Goal: Task Accomplishment & Management: Use online tool/utility

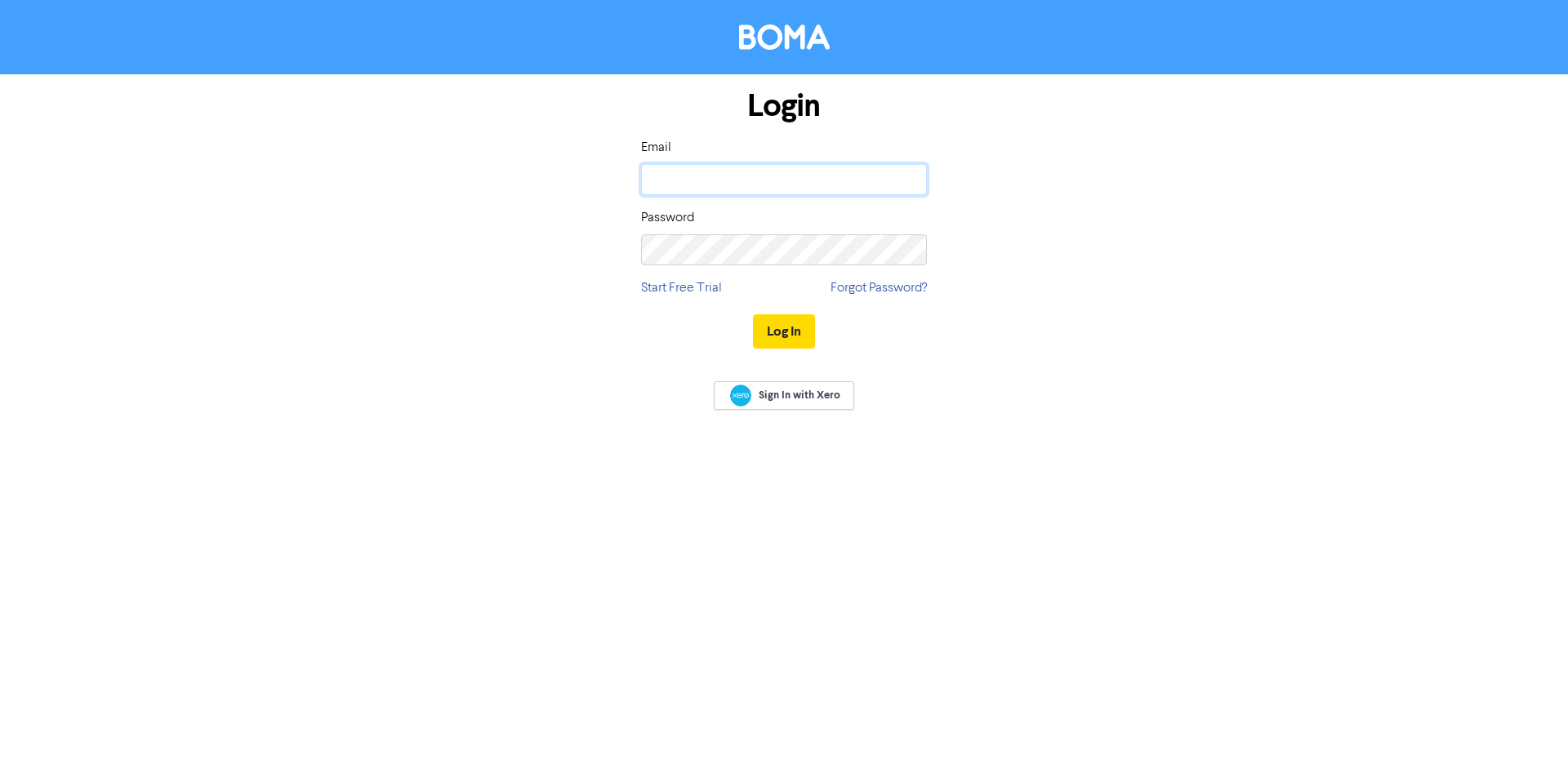
type input "[EMAIL_ADDRESS][DOMAIN_NAME]"
drag, startPoint x: 821, startPoint y: 328, endPoint x: 810, endPoint y: 330, distance: 11.2
click at [819, 328] on div "Log In" at bounding box center [784, 331] width 286 height 67
click at [801, 331] on button "Log In" at bounding box center [784, 331] width 62 height 34
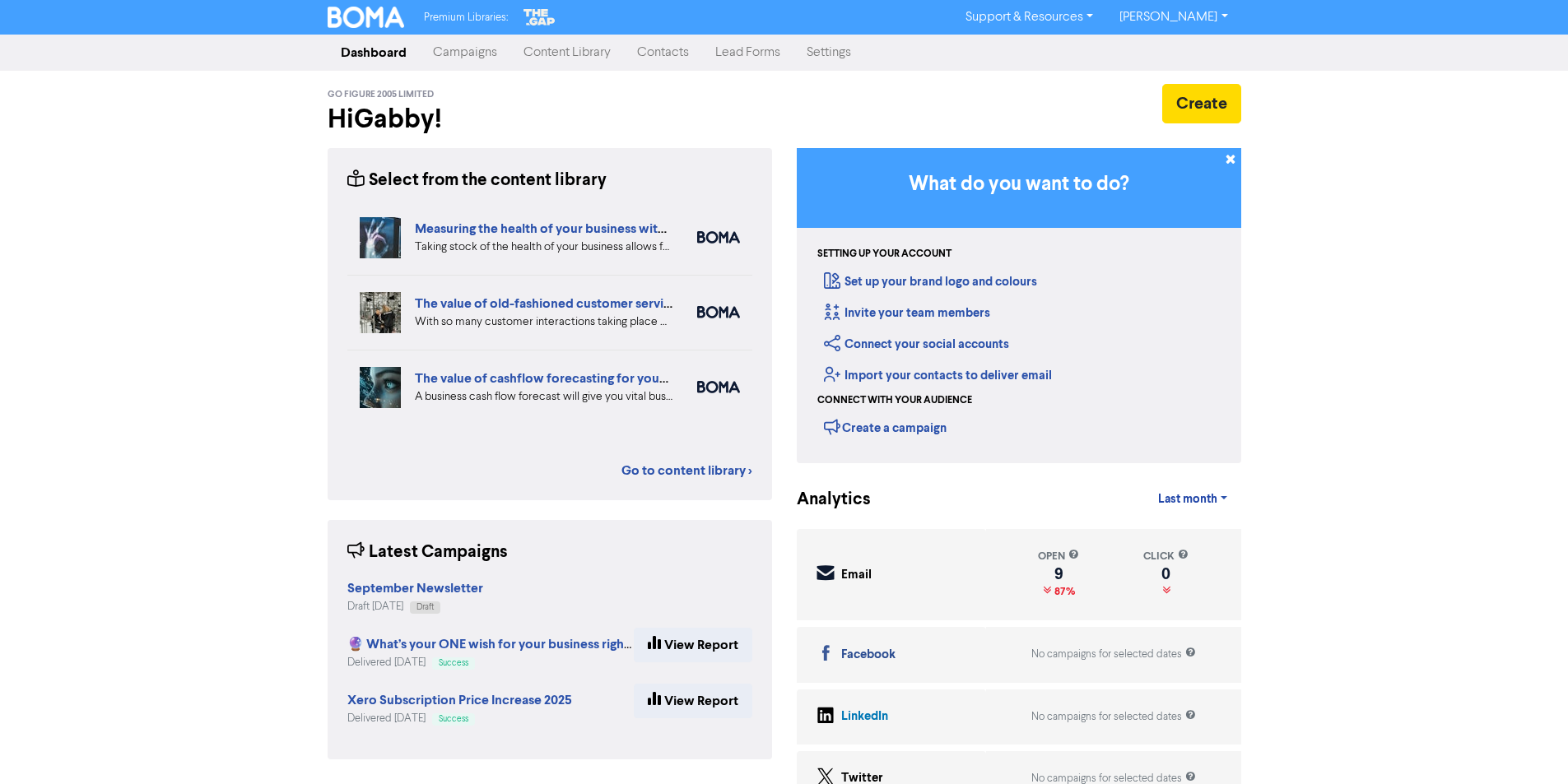
click at [444, 57] on link "Campaigns" at bounding box center [465, 53] width 91 height 33
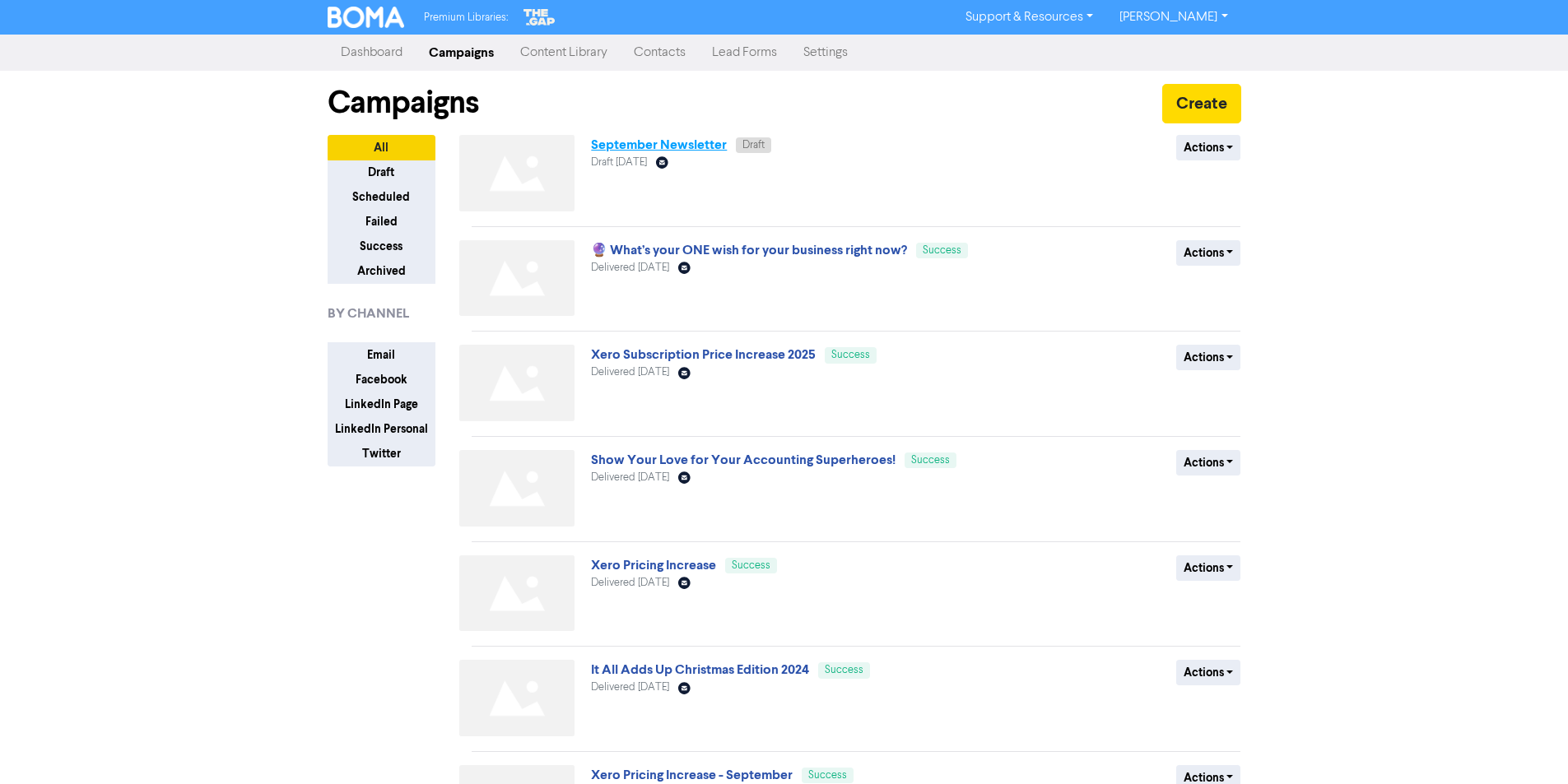
click at [638, 140] on link "September Newsletter" at bounding box center [658, 145] width 136 height 17
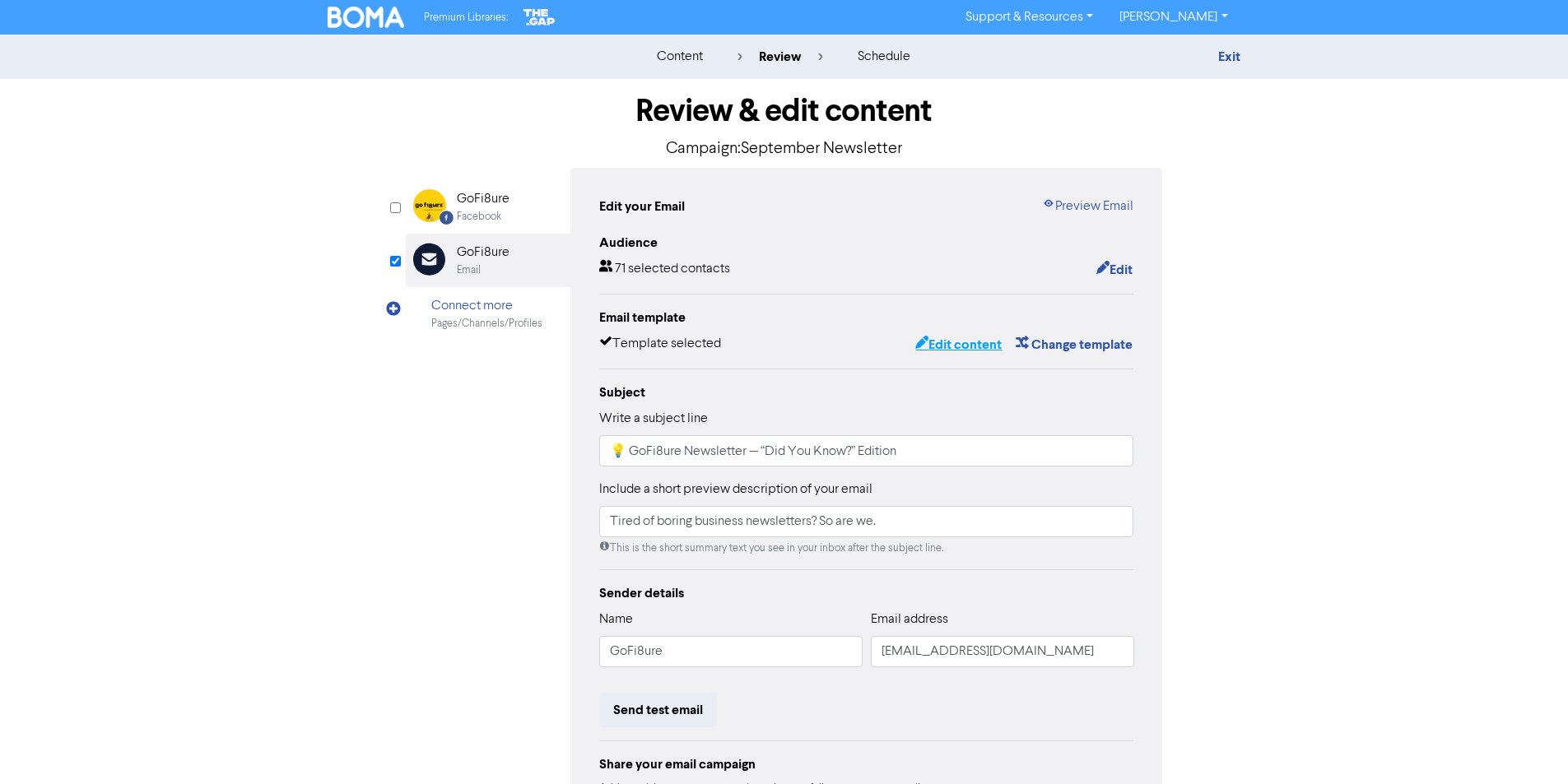
click at [962, 336] on button "Edit content" at bounding box center [959, 345] width 88 height 22
